Goal: Use online tool/utility: Utilize a website feature to perform a specific function

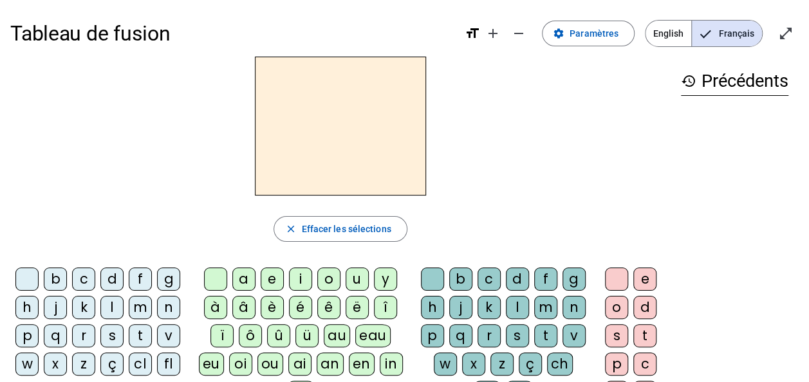
scroll to position [64, 0]
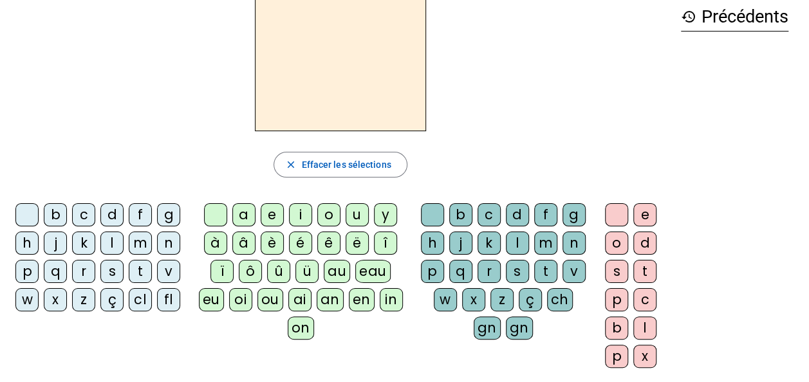
click at [107, 215] on div "d" at bounding box center [111, 214] width 23 height 23
click at [353, 215] on div "u" at bounding box center [357, 214] width 23 height 23
click at [65, 220] on div "b" at bounding box center [55, 214] width 23 height 23
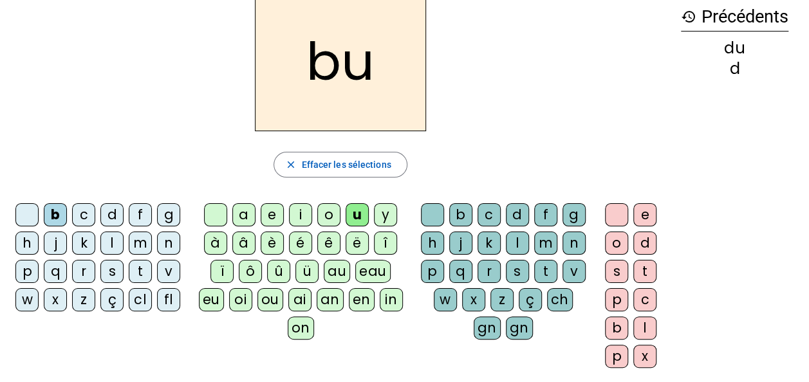
click at [146, 269] on div "t" at bounding box center [140, 271] width 23 height 23
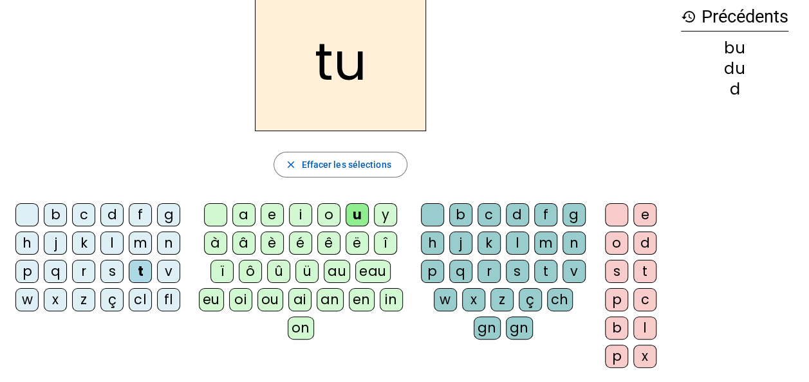
click at [115, 270] on div "s" at bounding box center [111, 271] width 23 height 23
click at [275, 218] on div "e" at bounding box center [272, 214] width 23 height 23
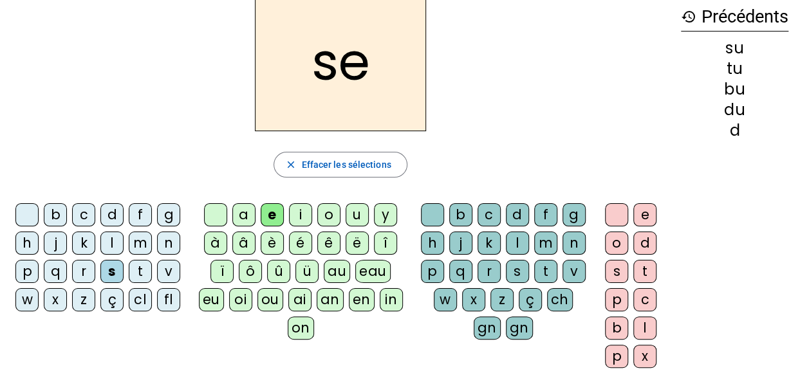
click at [248, 215] on div "a" at bounding box center [243, 214] width 23 height 23
click at [491, 212] on div "c" at bounding box center [489, 214] width 23 height 23
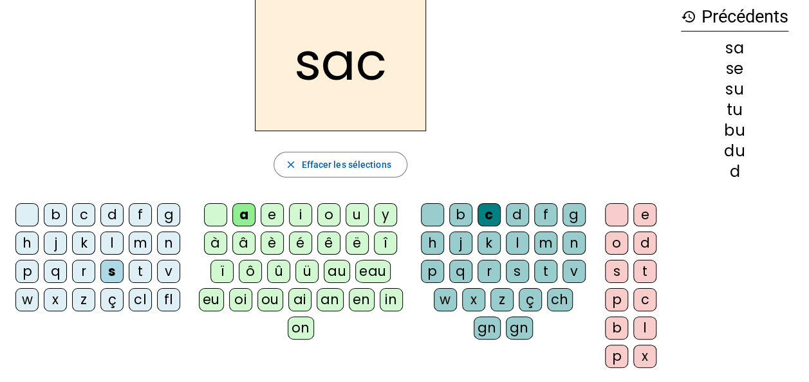
click at [111, 241] on div "l" at bounding box center [111, 243] width 23 height 23
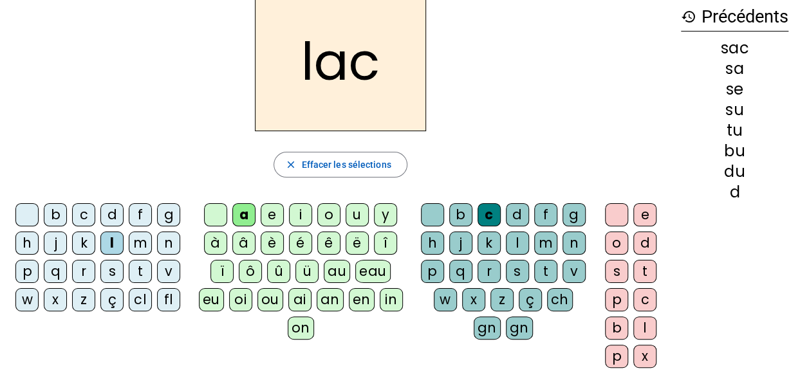
click at [434, 214] on div at bounding box center [432, 214] width 23 height 23
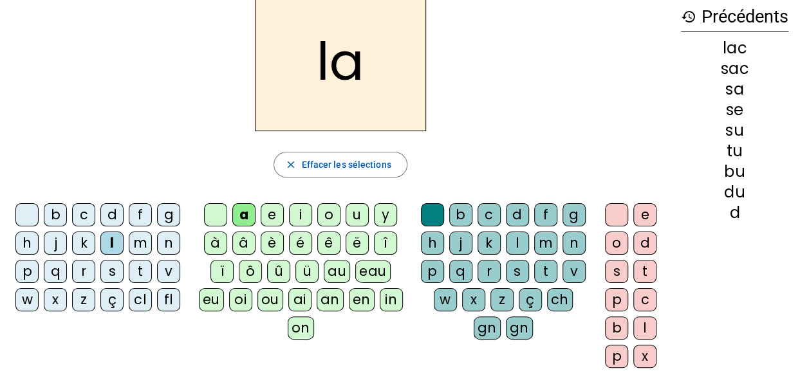
click at [143, 244] on div "m" at bounding box center [140, 243] width 23 height 23
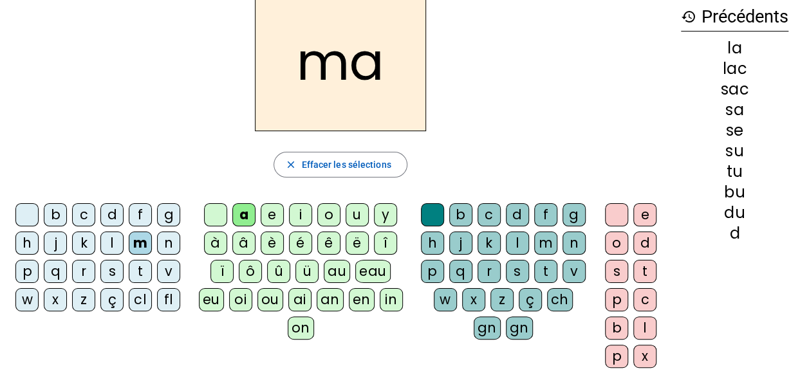
click at [521, 245] on div "l" at bounding box center [517, 243] width 23 height 23
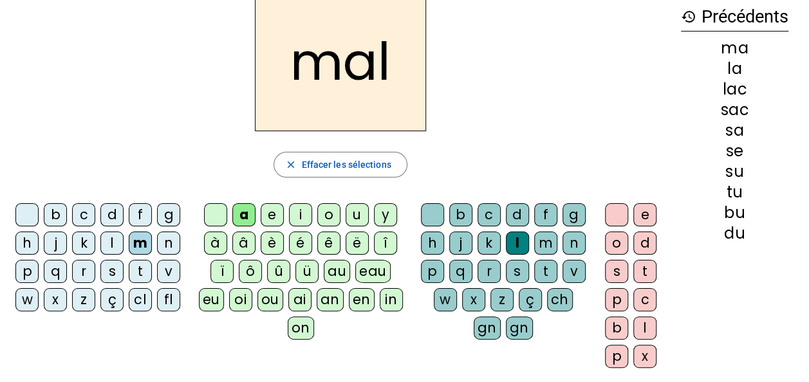
click at [66, 218] on div "b" at bounding box center [55, 214] width 23 height 23
